Goal: Information Seeking & Learning: Learn about a topic

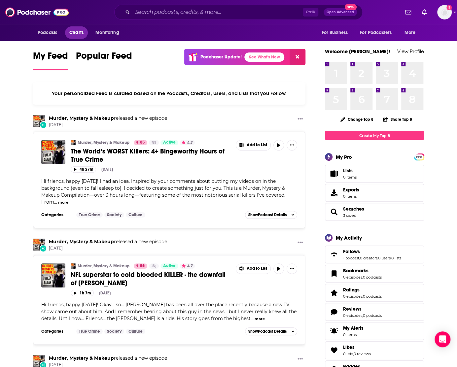
click at [74, 33] on span "Charts" at bounding box center [76, 32] width 14 height 9
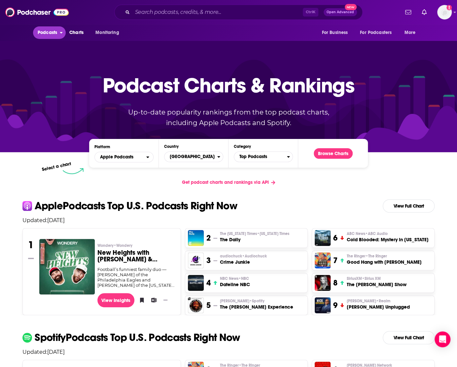
click at [46, 34] on span "Podcasts" at bounding box center [47, 32] width 19 height 9
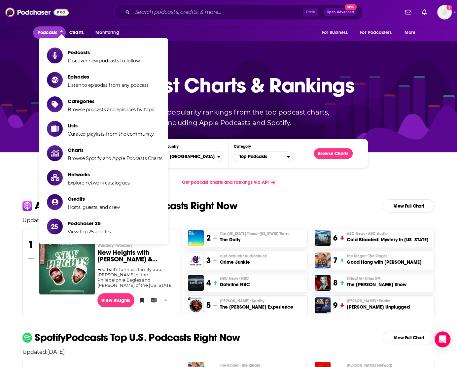
click at [73, 48] on span "Podcasts Discover new podcasts to follow" at bounding box center [104, 55] width 72 height 16
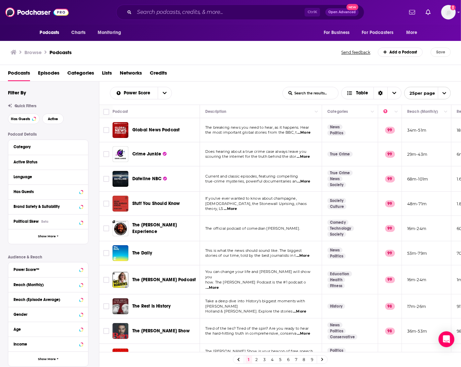
click at [453, 48] on div "Browse Podcasts Send feedback Add a Podcast Save" at bounding box center [230, 52] width 461 height 25
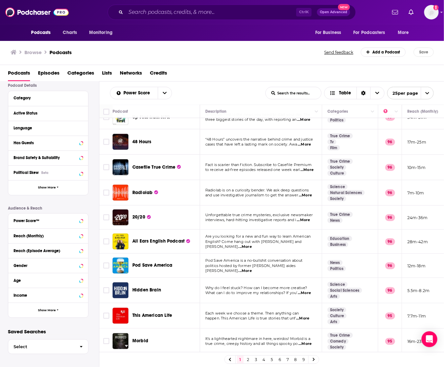
scroll to position [390, 0]
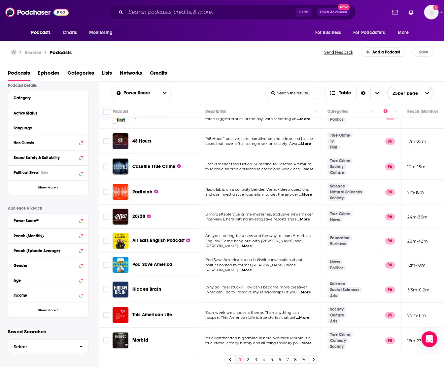
click at [248, 361] on link "2" at bounding box center [248, 360] width 7 height 8
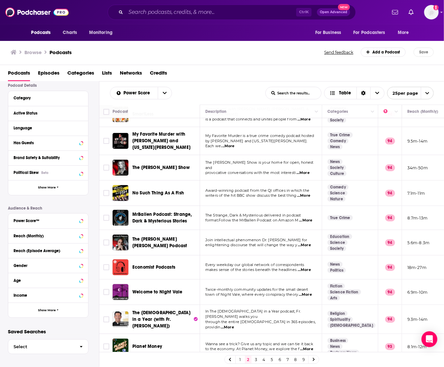
scroll to position [120, 0]
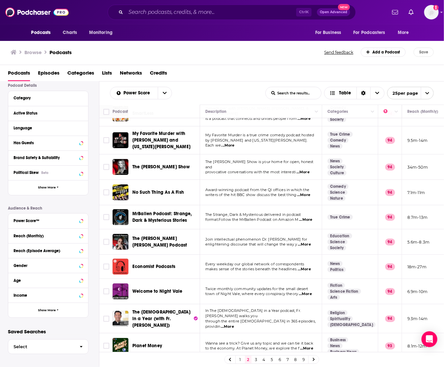
click at [305, 267] on span "...More" at bounding box center [304, 269] width 13 height 5
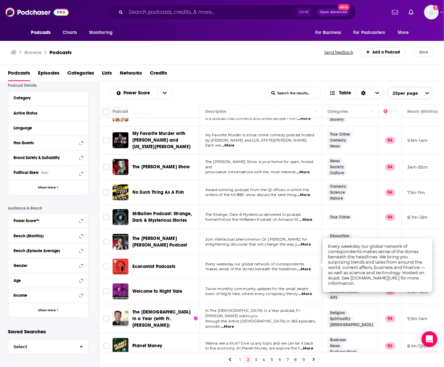
click at [270, 262] on span "Every weekday our global network of correspondents" at bounding box center [254, 264] width 99 height 5
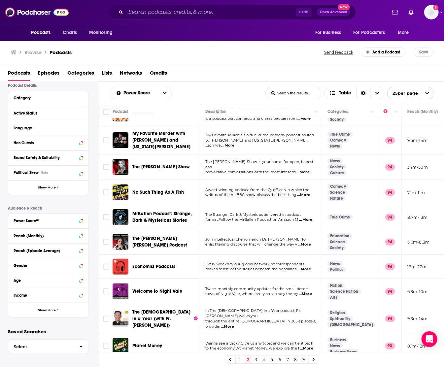
click at [243, 279] on td "Twice-monthly community updates for the small desert town of Night Vale, where …" at bounding box center [261, 291] width 122 height 25
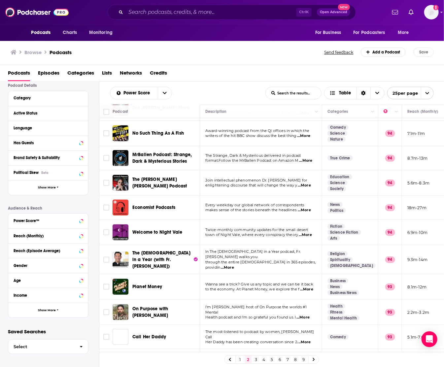
scroll to position [180, 0]
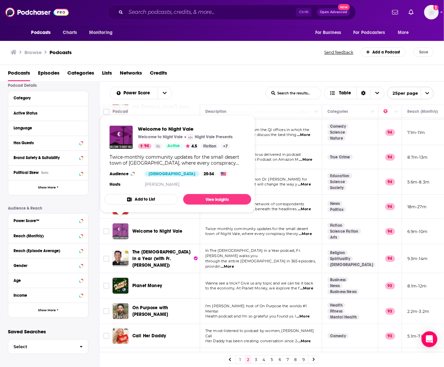
click at [121, 229] on img "Welcome to Night Vale" at bounding box center [120, 231] width 16 height 16
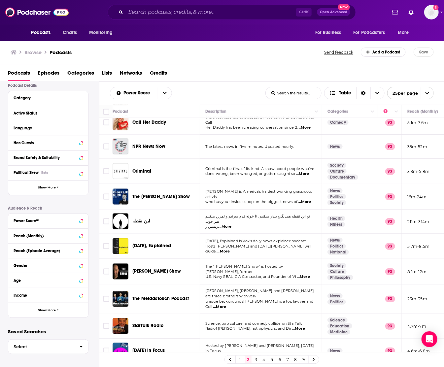
scroll to position [395, 0]
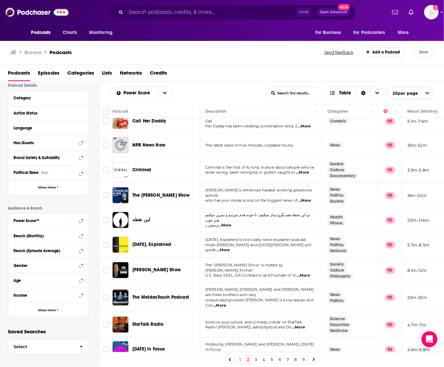
click at [254, 359] on link "3" at bounding box center [256, 360] width 7 height 8
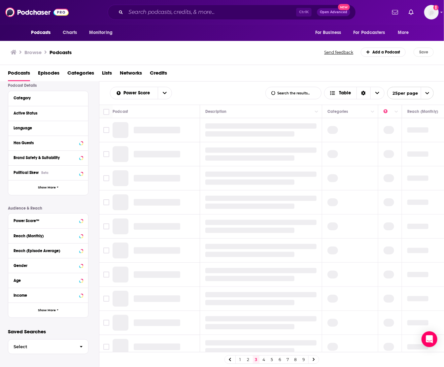
click at [248, 360] on link "2" at bounding box center [248, 360] width 7 height 8
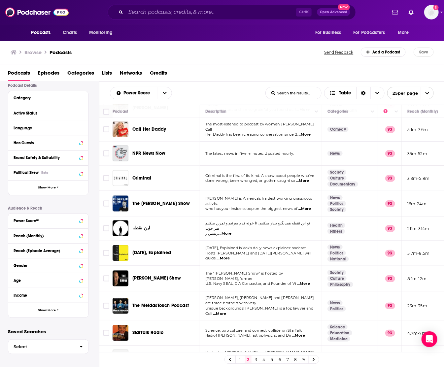
scroll to position [395, 0]
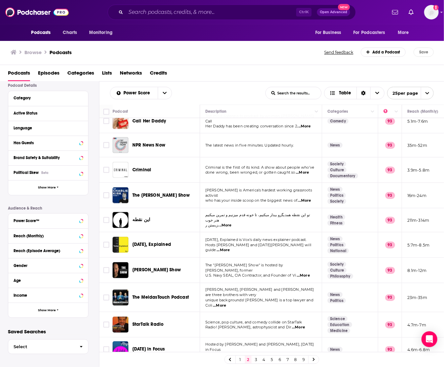
click at [255, 359] on link "3" at bounding box center [256, 360] width 7 height 8
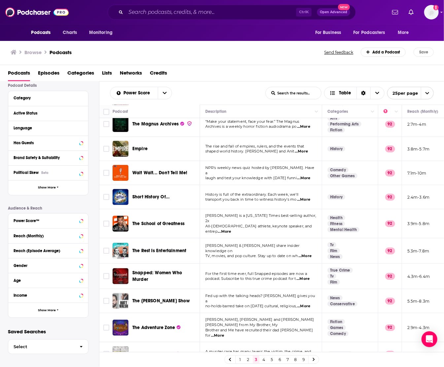
scroll to position [240, 0]
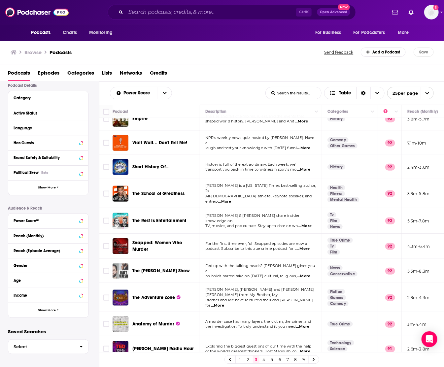
click at [260, 246] on span "podcast. Subscribe to this true crime podcast for t" at bounding box center [250, 248] width 91 height 5
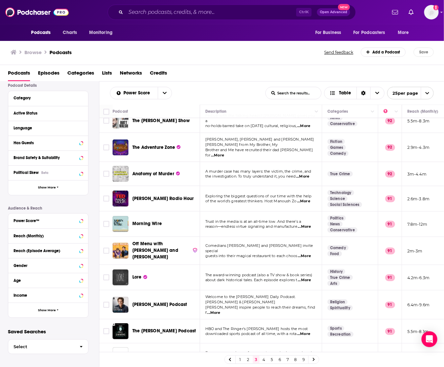
scroll to position [392, 0]
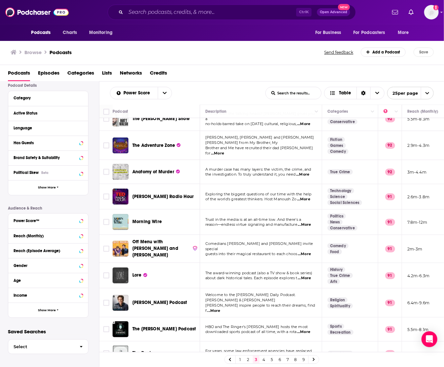
click at [251, 292] on span "Welcome to the Joel Osteen Daily Podcast. Joel & Victoria" at bounding box center [250, 297] width 90 height 10
click at [264, 359] on link "4" at bounding box center [264, 360] width 7 height 8
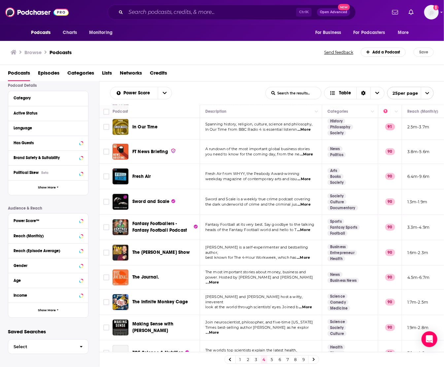
scroll to position [410, 0]
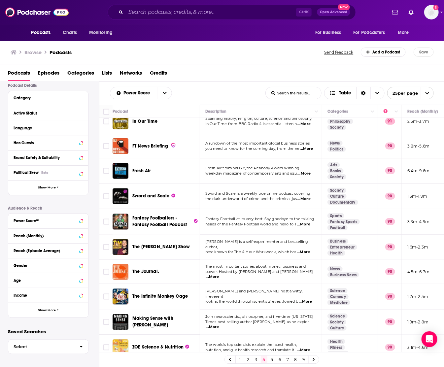
click at [271, 362] on link "5" at bounding box center [271, 360] width 7 height 8
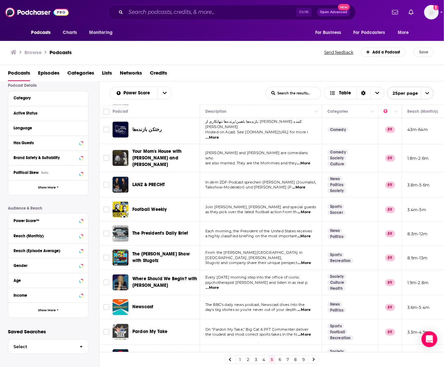
scroll to position [389, 0]
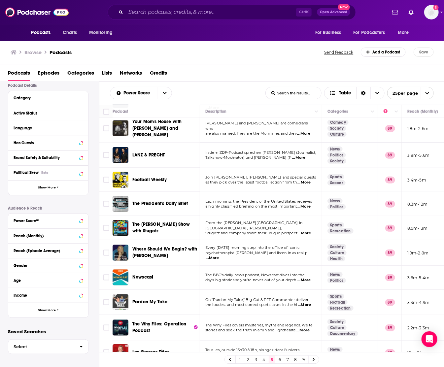
click at [279, 361] on link "6" at bounding box center [279, 360] width 7 height 8
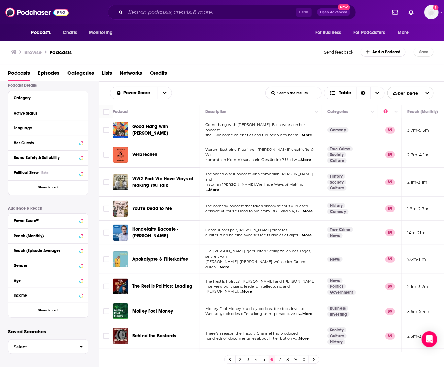
click at [270, 50] on div "Browse Podcasts" at bounding box center [168, 51] width 314 height 9
drag, startPoint x: 181, startPoint y: 360, endPoint x: 184, endPoint y: 355, distance: 6.1
click at [181, 360] on div "2 3 4 5 6 7 8 9 10" at bounding box center [271, 359] width 345 height 15
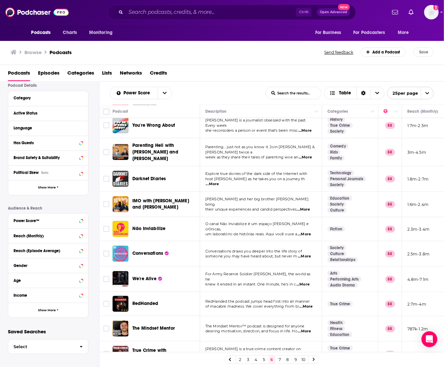
scroll to position [398, 0]
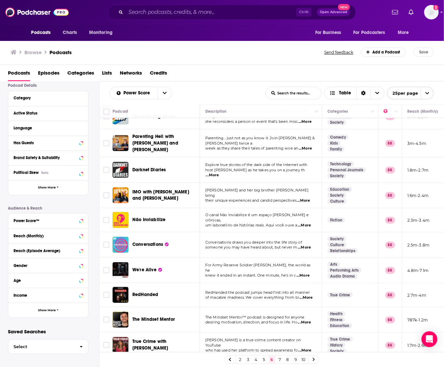
drag, startPoint x: 279, startPoint y: 358, endPoint x: 101, endPoint y: 62, distance: 345.7
click at [279, 358] on link "7" at bounding box center [279, 360] width 7 height 8
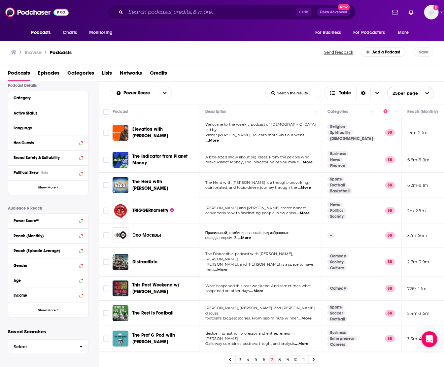
click at [197, 360] on div "3 4 5 6 7 8 9 10 11" at bounding box center [271, 359] width 345 height 15
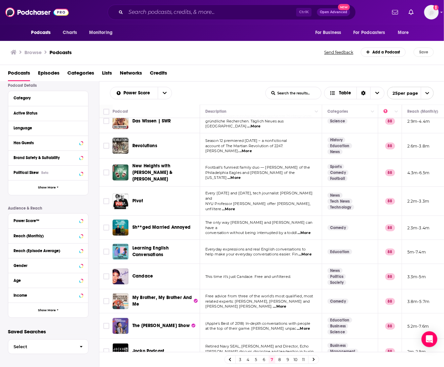
scroll to position [393, 0]
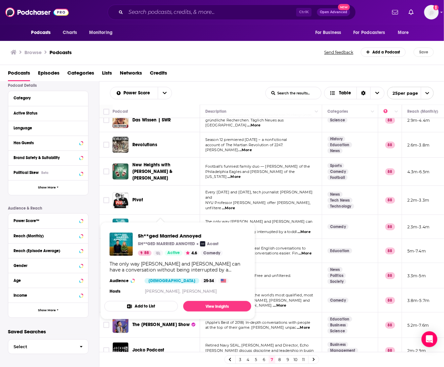
click at [157, 224] on span "Sh**ged Married Annoyed" at bounding box center [161, 227] width 58 height 6
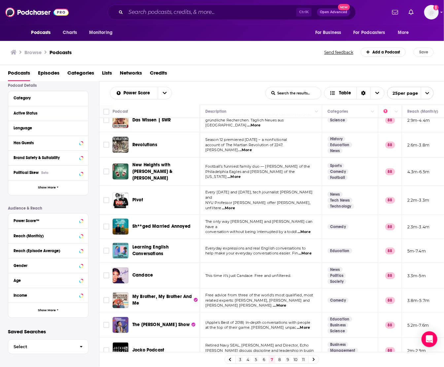
drag, startPoint x: 280, startPoint y: 361, endPoint x: 279, endPoint y: 357, distance: 4.5
click at [280, 361] on link "8" at bounding box center [279, 360] width 7 height 8
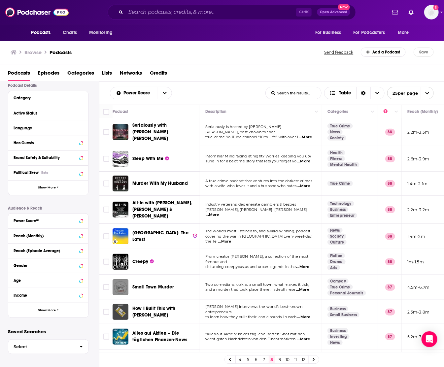
click at [267, 54] on div "Browse Podcasts" at bounding box center [168, 51] width 314 height 9
click at [309, 264] on span "...More" at bounding box center [302, 266] width 13 height 5
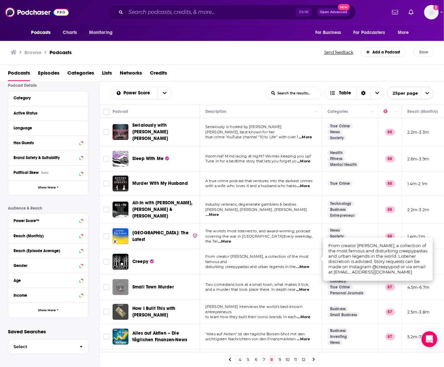
click at [274, 264] on span "disturbing creepypastas and urban legends in the" at bounding box center [250, 266] width 90 height 5
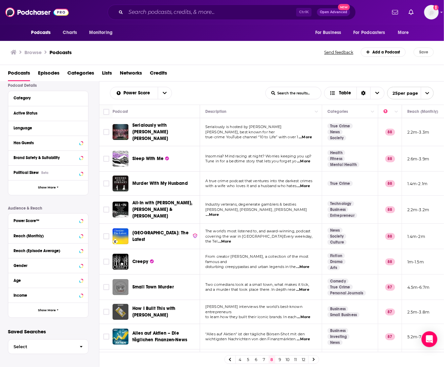
click at [138, 258] on span "Creepy" at bounding box center [140, 261] width 16 height 7
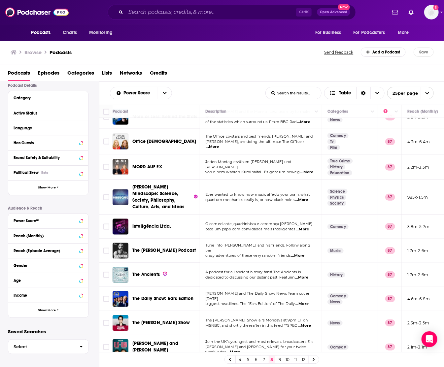
scroll to position [399, 0]
click at [280, 359] on link "9" at bounding box center [279, 360] width 7 height 8
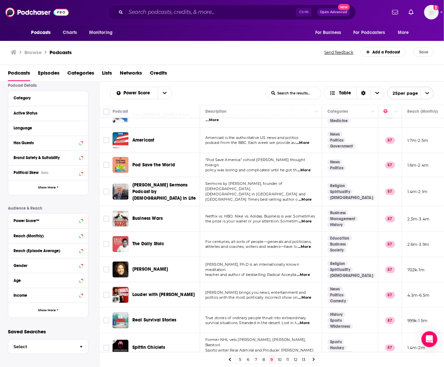
scroll to position [390, 0]
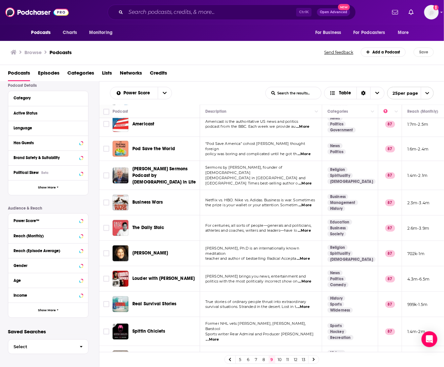
click at [304, 256] on span "...More" at bounding box center [303, 258] width 13 height 5
click at [264, 256] on span "teacher and author of bestselling Radical Accepta" at bounding box center [250, 258] width 91 height 5
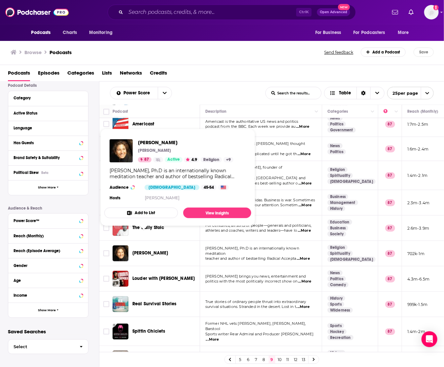
click at [143, 250] on span "Tara Brach" at bounding box center [150, 253] width 36 height 6
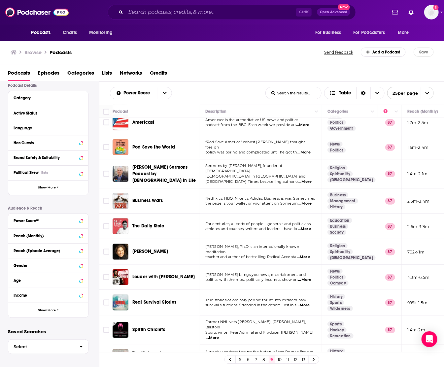
scroll to position [392, 0]
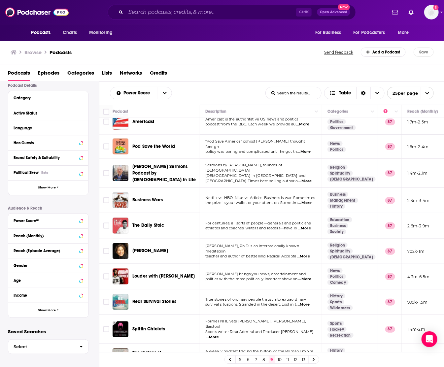
click at [278, 361] on link "10" at bounding box center [279, 360] width 7 height 8
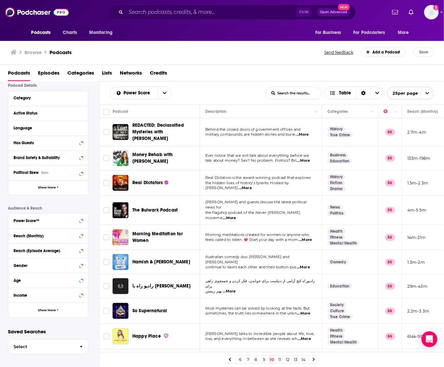
click at [142, 129] on span "REDACTED: Declassified Mysteries with Luke Lamana" at bounding box center [157, 131] width 51 height 19
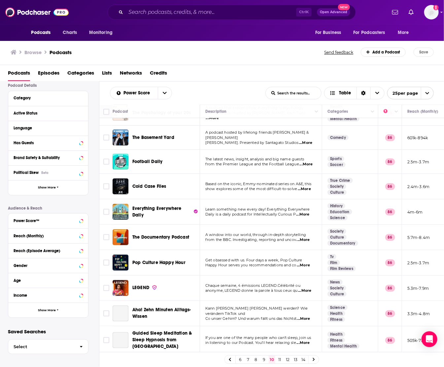
scroll to position [330, 0]
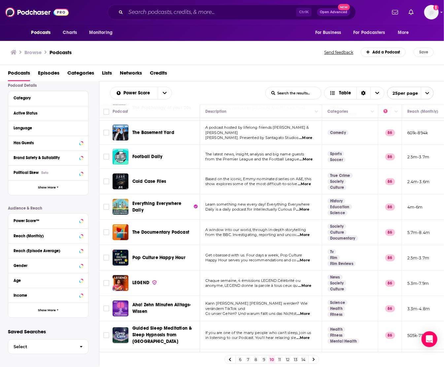
click at [151, 201] on span "Everything Everywhere Daily" at bounding box center [156, 207] width 49 height 12
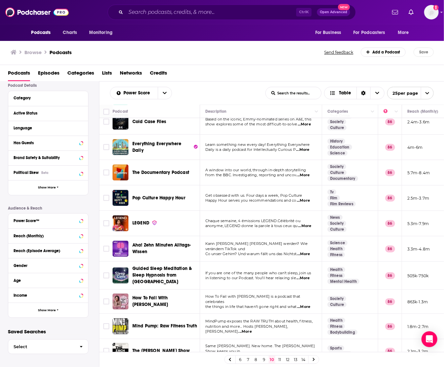
scroll to position [395, 0]
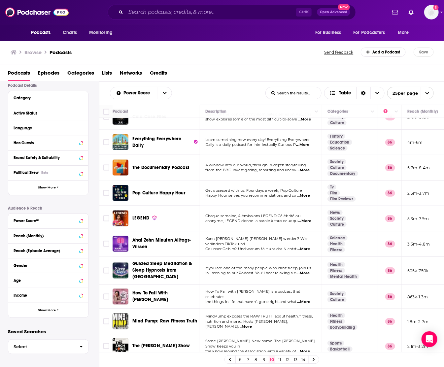
click at [279, 361] on link "11" at bounding box center [279, 360] width 7 height 8
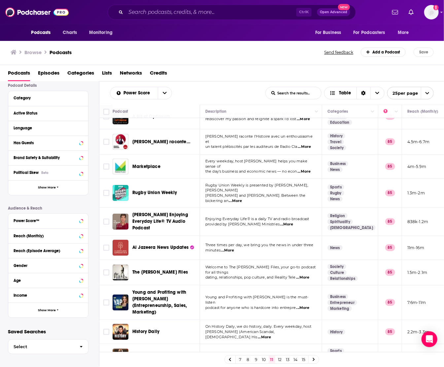
scroll to position [401, 0]
click at [279, 360] on link "12" at bounding box center [279, 360] width 7 height 8
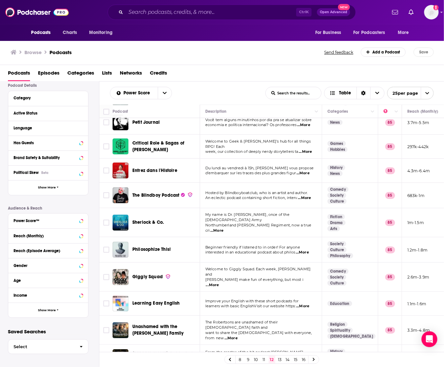
scroll to position [390, 0]
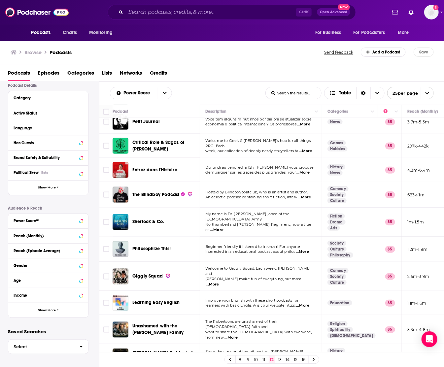
click at [279, 360] on link "13" at bounding box center [279, 360] width 7 height 8
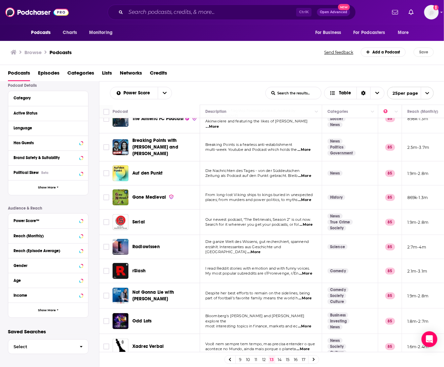
scroll to position [30, 0]
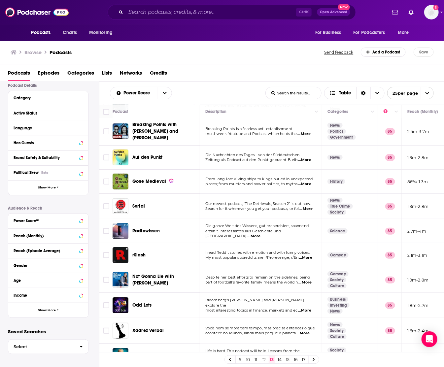
click at [245, 326] on span "Você nem sempre tem tempo, mas precisa entender o que" at bounding box center [260, 328] width 110 height 5
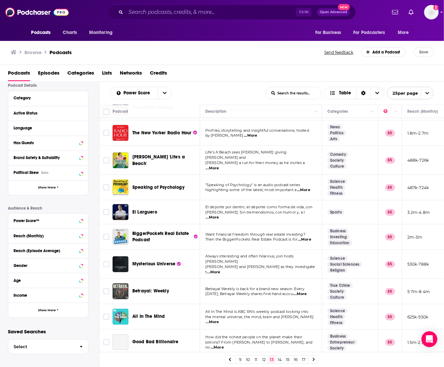
scroll to position [360, 0]
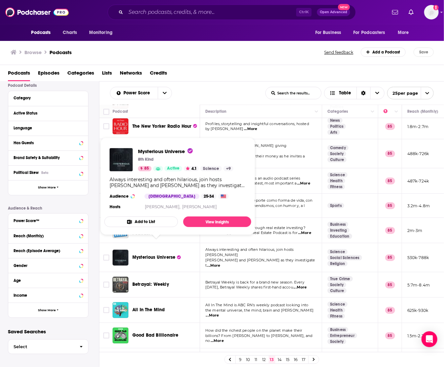
click at [152, 255] on span "Mysterious Universe" at bounding box center [153, 258] width 43 height 6
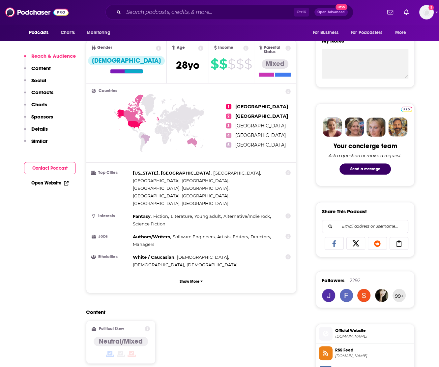
scroll to position [360, 0]
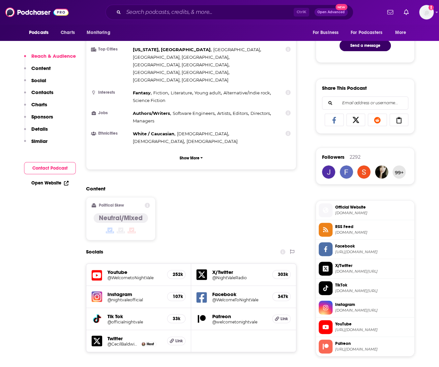
click at [129, 275] on h5 "@WelcometoNightVale" at bounding box center [135, 277] width 54 height 5
click at [123, 297] on h5 "@nightvaleofficial" at bounding box center [135, 299] width 54 height 5
click at [225, 319] on h5 "@welcometonightvale" at bounding box center [239, 321] width 55 height 5
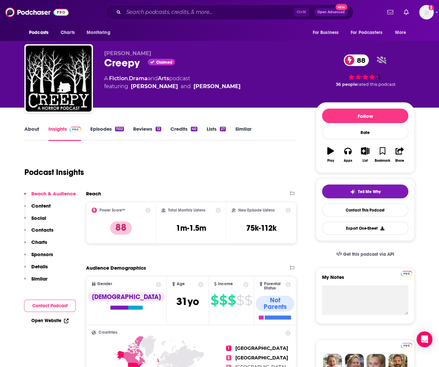
click at [251, 179] on div "Podcast Insights" at bounding box center [157, 168] width 267 height 34
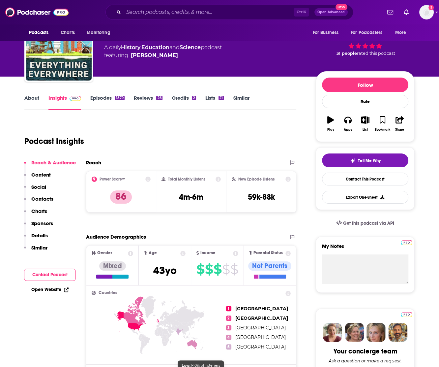
scroll to position [30, 0]
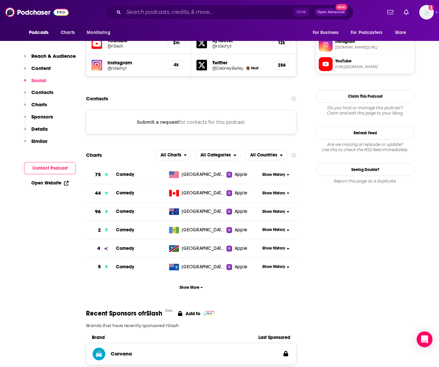
scroll to position [480, 0]
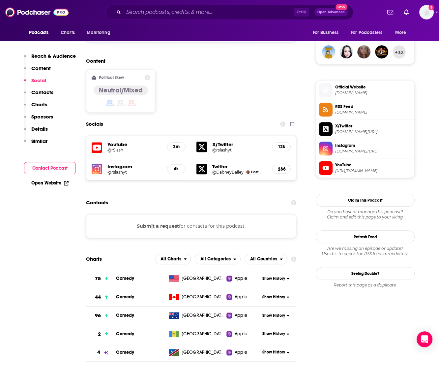
click at [118, 141] on h5 "Youtube" at bounding box center [135, 144] width 54 height 6
click at [108, 141] on h5 "Youtube" at bounding box center [135, 144] width 54 height 6
click at [114, 147] on h5 "@rSlash" at bounding box center [135, 149] width 54 height 5
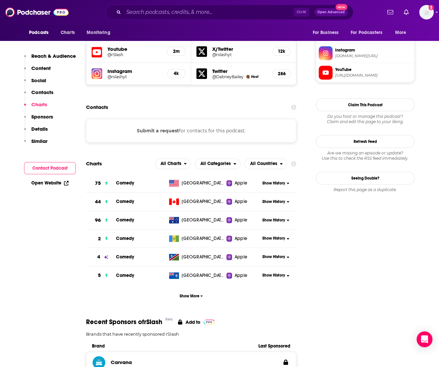
scroll to position [570, 0]
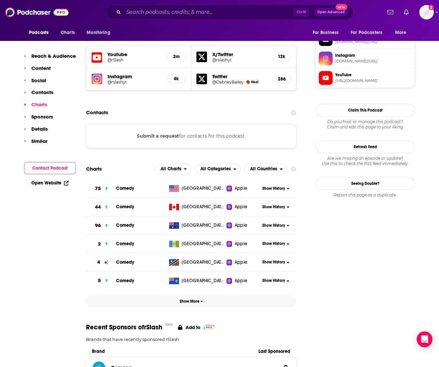
drag, startPoint x: 191, startPoint y: 273, endPoint x: 363, endPoint y: 260, distance: 172.7
click at [191, 295] on button "Show More" at bounding box center [191, 301] width 210 height 12
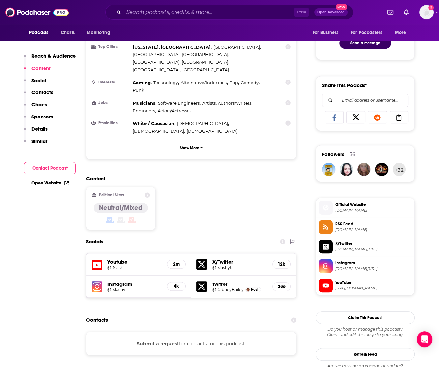
scroll to position [360, 0]
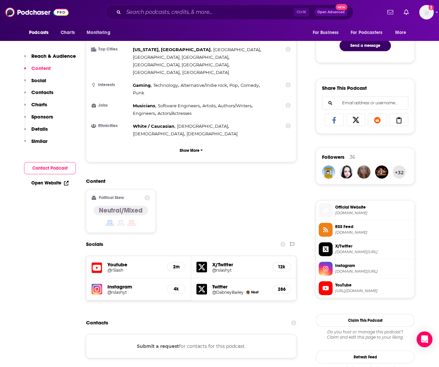
click at [261, 316] on div "Contacts" at bounding box center [191, 322] width 210 height 13
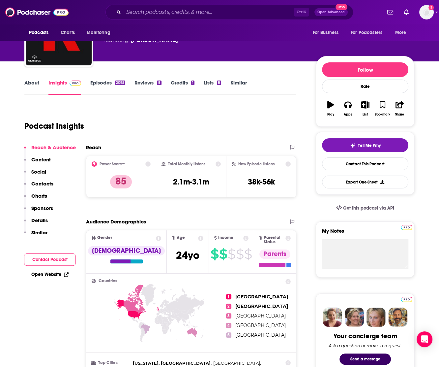
scroll to position [30, 0]
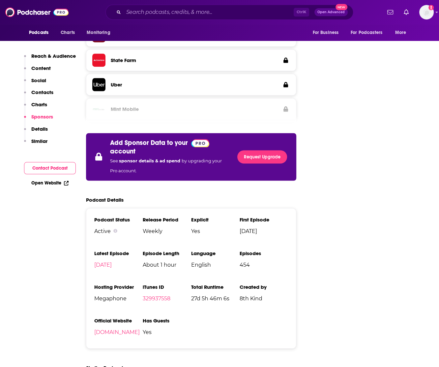
scroll to position [1259, 0]
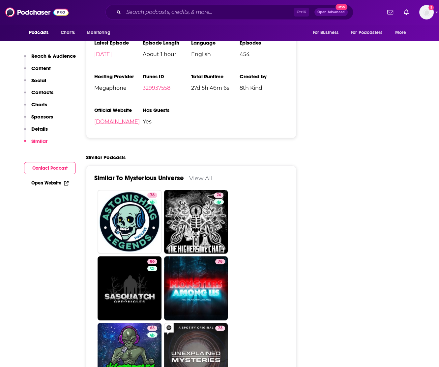
click at [127, 118] on link "mysteriousuniverse.org" at bounding box center [117, 121] width 46 height 6
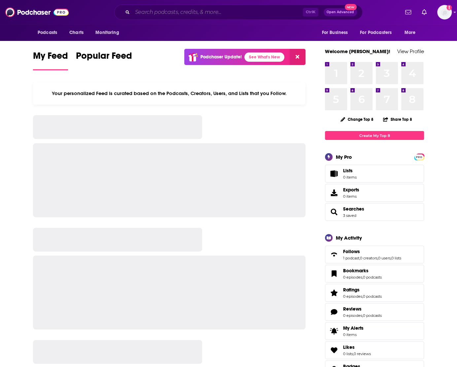
click at [200, 16] on input "Search podcasts, credits, & more..." at bounding box center [217, 12] width 170 height 11
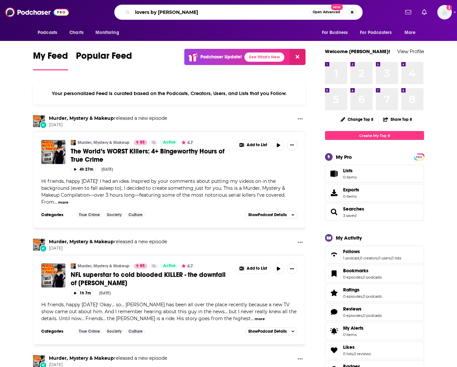
type input "lovers by [PERSON_NAME]"
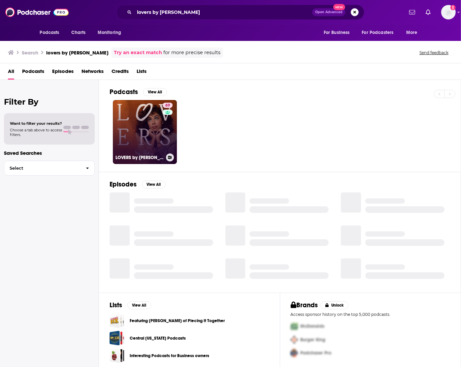
click at [150, 114] on link "69 LOVERS by [PERSON_NAME]" at bounding box center [145, 132] width 64 height 64
